Goal: Task Accomplishment & Management: Complete application form

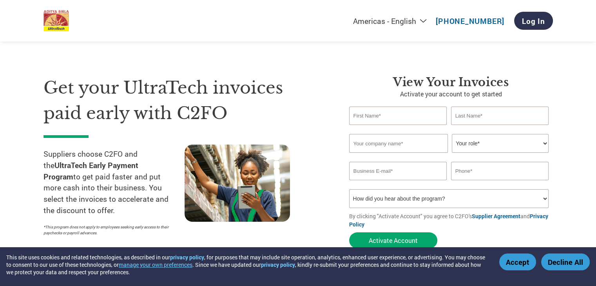
click at [392, 117] on input "text" at bounding box center [398, 116] width 98 height 18
type input "Golden"
type input "Sands"
type input "07299222122"
drag, startPoint x: 380, startPoint y: 139, endPoint x: 362, endPoint y: 112, distance: 32.0
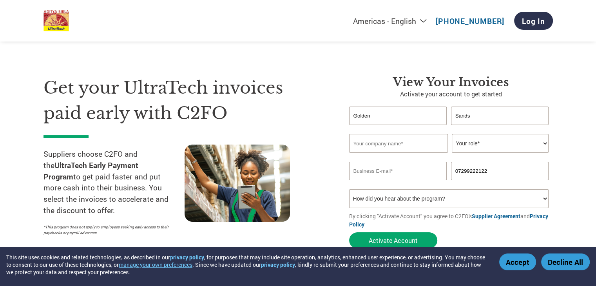
click at [362, 112] on input "Golden" at bounding box center [398, 116] width 98 height 18
drag, startPoint x: 381, startPoint y: 118, endPoint x: 306, endPoint y: 112, distance: 74.7
click at [306, 112] on div "Get your UltraTech invoices paid early with C2FO Suppliers choose C2FO and the …" at bounding box center [297, 148] width 509 height 208
type input "[PERSON_NAME]"
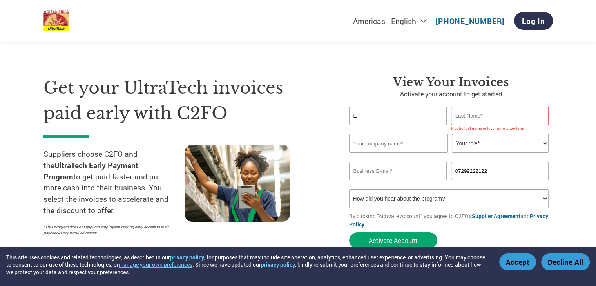
type input "E"
type input "[PERSON_NAME]"
type input "Golden Sands"
click at [497, 143] on select "Your role* CFO Controller Credit Manager Finance Director Treasurer CEO Preside…" at bounding box center [500, 143] width 97 height 19
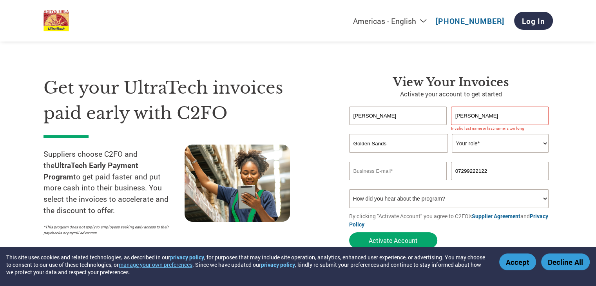
select select "OFFICE_MANAGER"
click at [452, 134] on select "Your role* CFO Controller Credit Manager Finance Director Treasurer CEO Preside…" at bounding box center [500, 143] width 97 height 19
click at [386, 174] on input "email" at bounding box center [398, 171] width 98 height 18
type input "[EMAIL_ADDRESS][DOMAIN_NAME]"
click at [520, 175] on input "07299222122" at bounding box center [500, 171] width 98 height 18
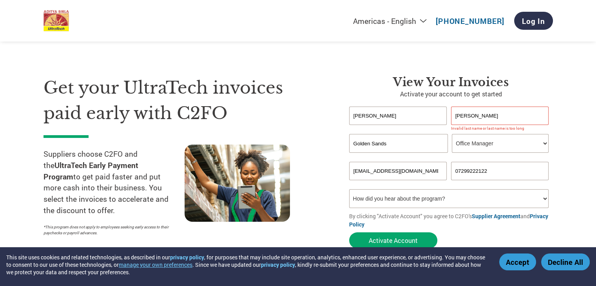
click at [420, 201] on select "How did you hear about the program? Received a letter Email Social Media Online…" at bounding box center [449, 198] width 200 height 19
select select "Email"
click at [349, 189] on select "How did you hear about the program? Received a letter Email Social Media Online…" at bounding box center [449, 198] width 200 height 19
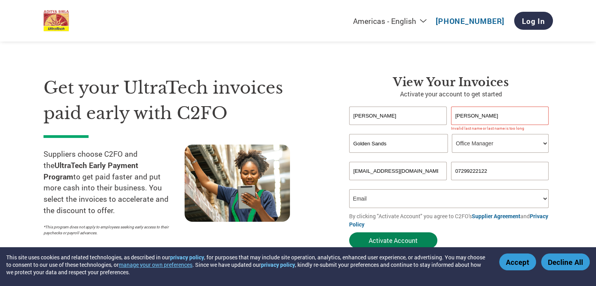
click at [392, 240] on button "Activate Account" at bounding box center [393, 240] width 88 height 16
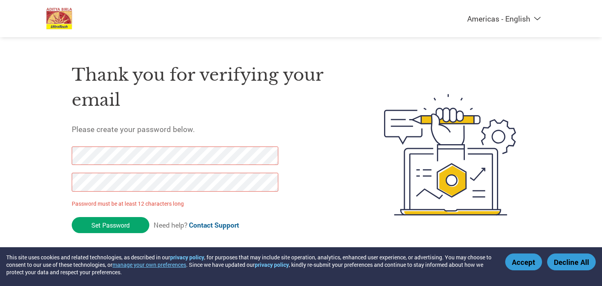
drag, startPoint x: 130, startPoint y: 229, endPoint x: 65, endPoint y: 168, distance: 89.0
click at [65, 168] on div "Thank you for verifying your email Please create your password below. Password …" at bounding box center [300, 155] width 509 height 208
click at [24, 158] on div "Americas - English Américas - Español Américas - Português Amériques - Français…" at bounding box center [301, 123] width 602 height 247
click at [107, 231] on input "Set Password" at bounding box center [111, 225] width 78 height 16
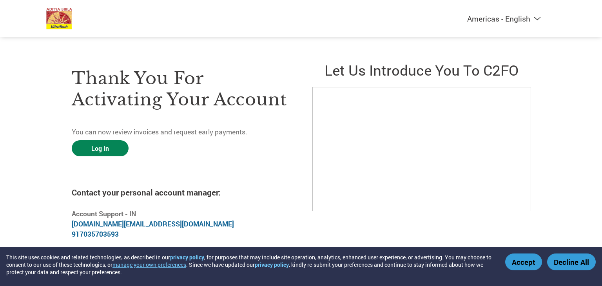
click at [114, 147] on link "Log In" at bounding box center [100, 148] width 57 height 16
